Goal: Contribute content: Add original content to the website for others to see

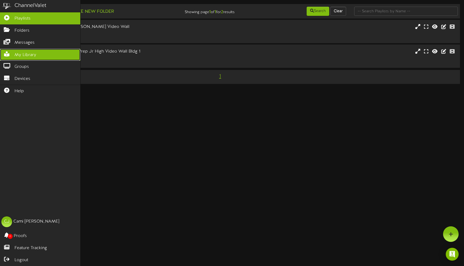
click at [31, 51] on link "My Library" at bounding box center [40, 55] width 80 height 12
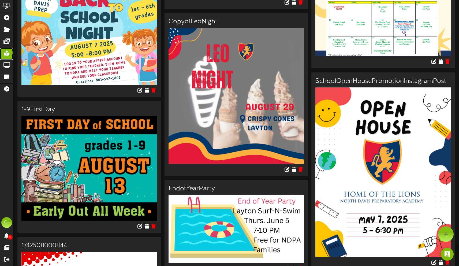
scroll to position [146, 0]
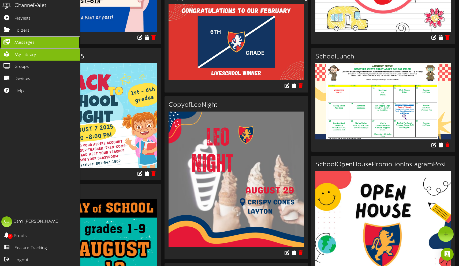
click at [23, 40] on span "Messages" at bounding box center [24, 43] width 20 height 6
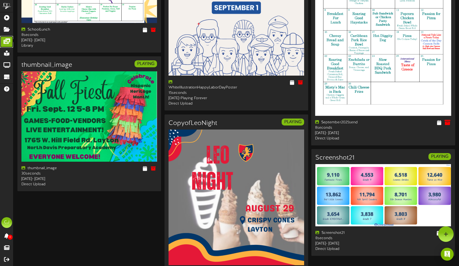
scroll to position [209, 0]
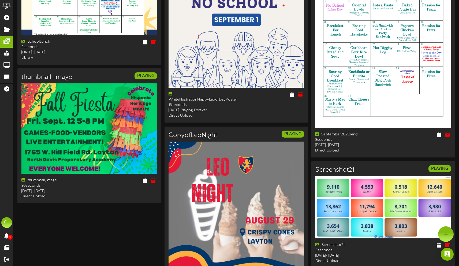
click at [409, 126] on img at bounding box center [383, 40] width 136 height 176
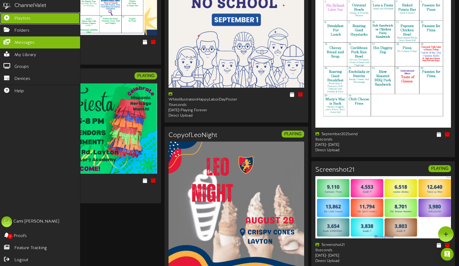
click at [20, 18] on span "Playlists" at bounding box center [22, 19] width 16 height 6
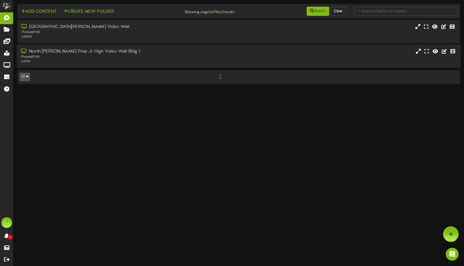
click at [134, 52] on div "North [PERSON_NAME] Prep Jr High Video Wall Bldg 1" at bounding box center [109, 52] width 177 height 6
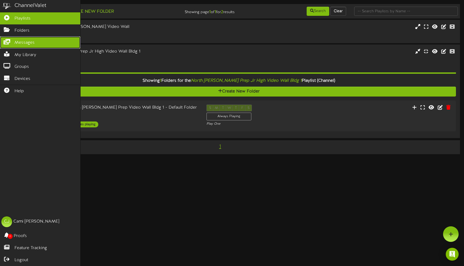
click at [12, 40] on icon at bounding box center [6, 41] width 13 height 4
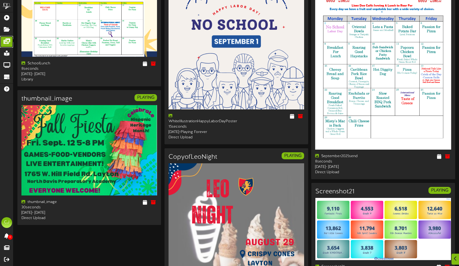
scroll to position [190, 0]
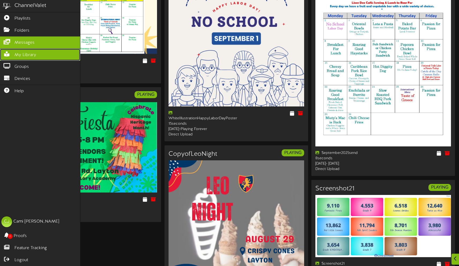
click at [17, 53] on span "My Library" at bounding box center [25, 55] width 22 height 6
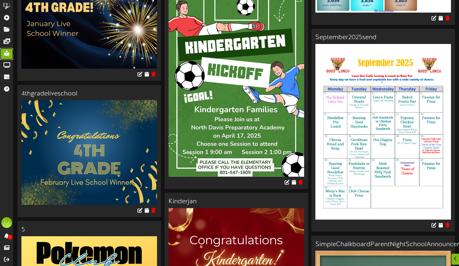
scroll to position [1495, 0]
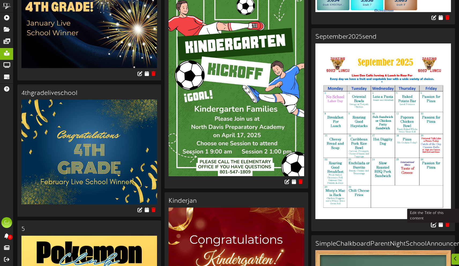
click at [435, 222] on icon at bounding box center [434, 224] width 6 height 6
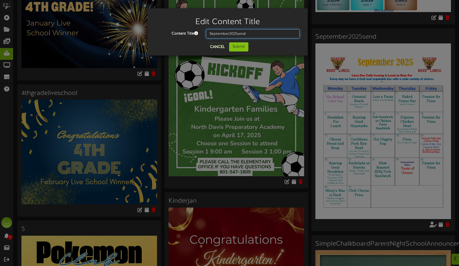
drag, startPoint x: 249, startPoint y: 33, endPoint x: 203, endPoint y: 32, distance: 46.1
click at [203, 32] on div "September2025send" at bounding box center [253, 33] width 102 height 9
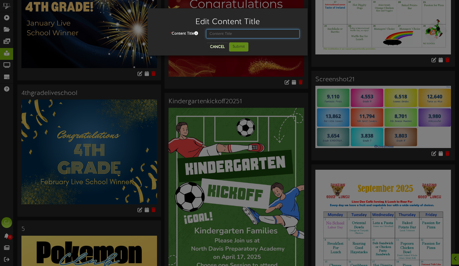
click at [231, 31] on input "text" at bounding box center [253, 33] width 94 height 9
click at [214, 32] on input "text" at bounding box center [253, 33] width 94 height 9
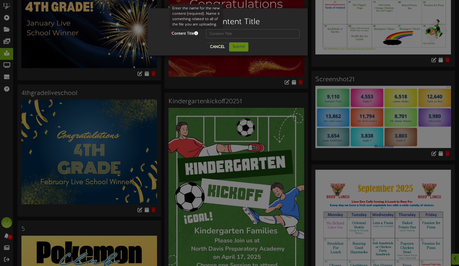
click at [196, 33] on span at bounding box center [196, 33] width 4 height 4
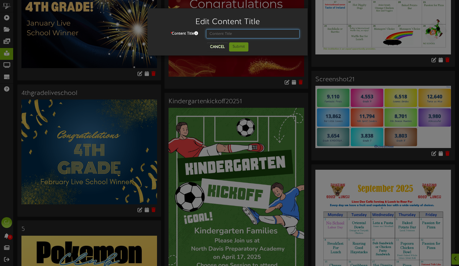
click at [236, 35] on input "text" at bounding box center [253, 33] width 94 height 9
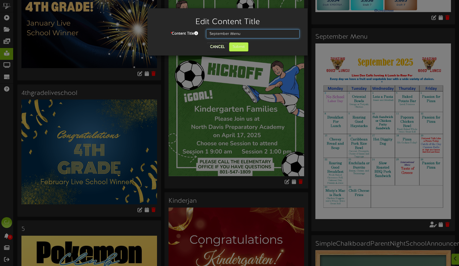
type input "September Menu"
click at [237, 46] on button "Submit" at bounding box center [238, 46] width 19 height 9
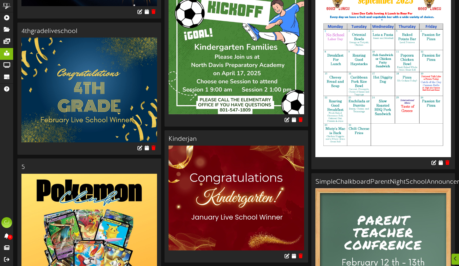
scroll to position [1565, 0]
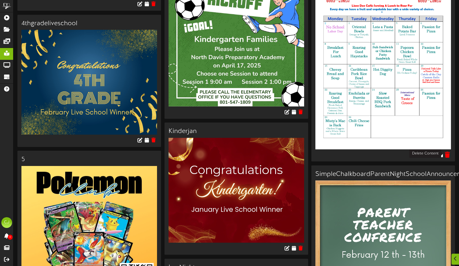
click at [449, 153] on icon at bounding box center [447, 155] width 5 height 6
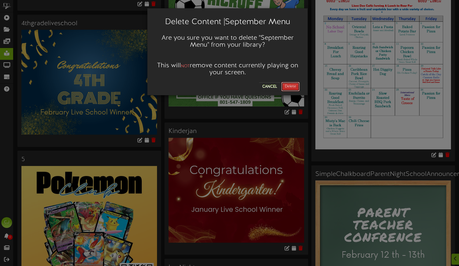
click at [292, 86] on button "Delete" at bounding box center [291, 86] width 18 height 9
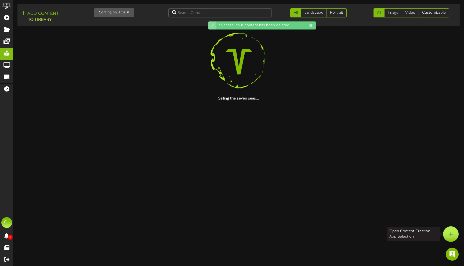
click at [449, 237] on div at bounding box center [451, 234] width 16 height 16
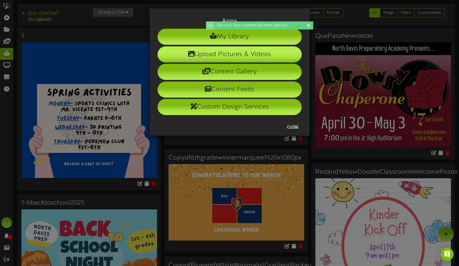
click at [242, 53] on li "Upload Pictures & Videos" at bounding box center [230, 54] width 144 height 16
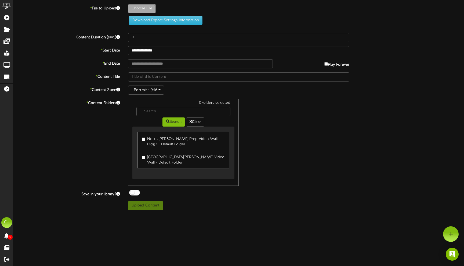
type input "**********"
type input "[DATE]"
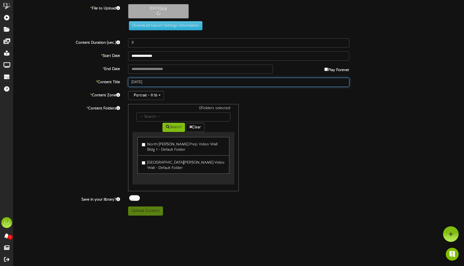
click at [156, 82] on input "[DATE]" at bounding box center [238, 82] width 221 height 9
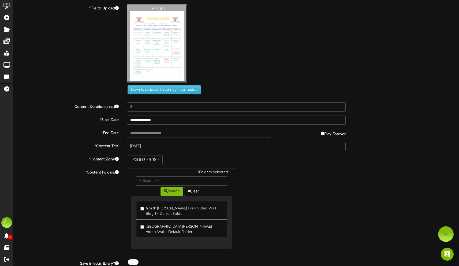
click at [200, 124] on input "**********" at bounding box center [236, 120] width 219 height 9
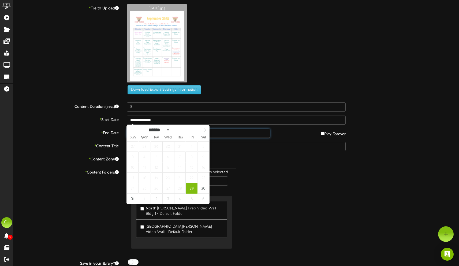
click at [230, 132] on input "text" at bounding box center [198, 133] width 143 height 9
type input "**********"
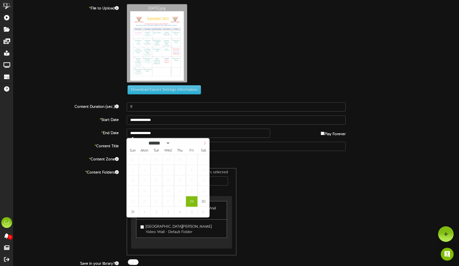
select select "*"
click at [205, 141] on span at bounding box center [204, 142] width 9 height 9
type input "**********"
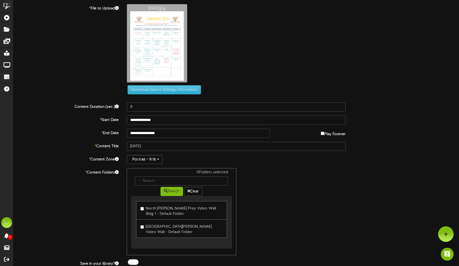
click at [292, 178] on div "0 Folders selected Search Clear North [PERSON_NAME] Prep Video Wall Bldg 1 - De…" at bounding box center [236, 211] width 227 height 87
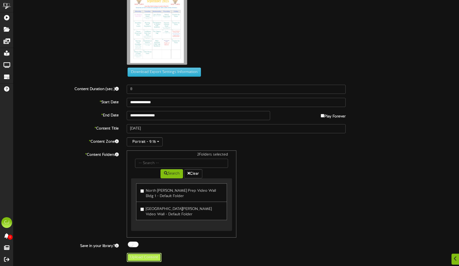
click at [152, 254] on button "Upload Content" at bounding box center [144, 257] width 35 height 9
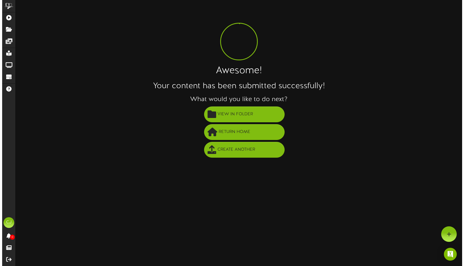
scroll to position [0, 0]
